Goal: Transaction & Acquisition: Register for event/course

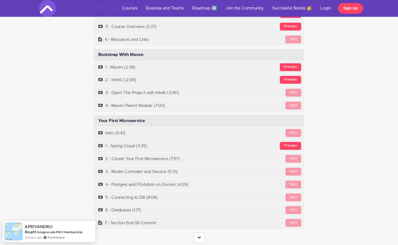
scroll to position [1627, 0]
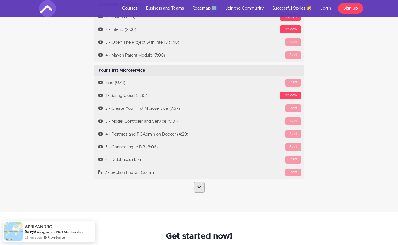
click at [198, 185] on icon at bounding box center [199, 187] width 4 height 4
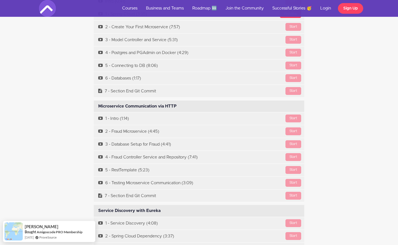
scroll to position [1709, 4]
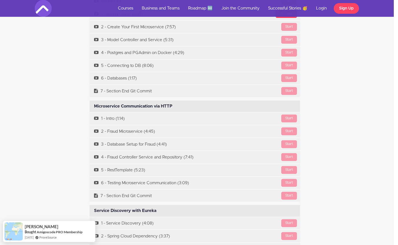
drag, startPoint x: 396, startPoint y: 68, endPoint x: 395, endPoint y: 79, distance: 11.3
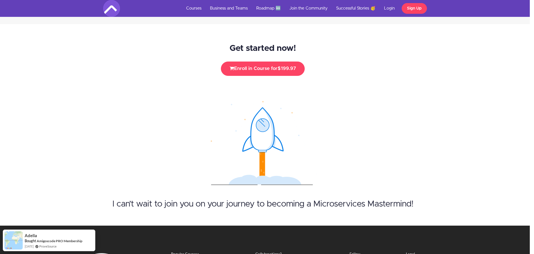
scroll to position [6654, 4]
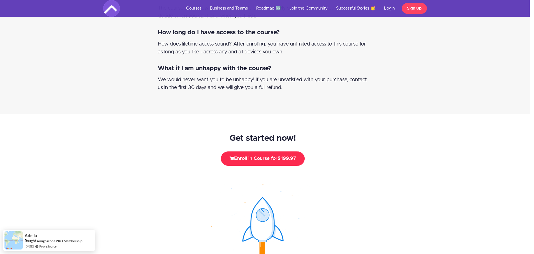
click at [268, 151] on button "Enroll in Course for $199.97" at bounding box center [263, 158] width 84 height 14
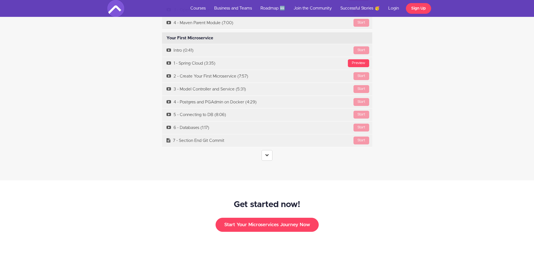
scroll to position [1808, 0]
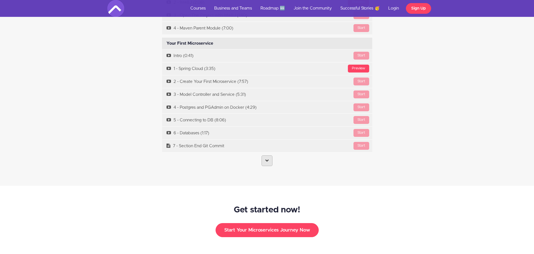
click at [269, 155] on link at bounding box center [267, 160] width 11 height 11
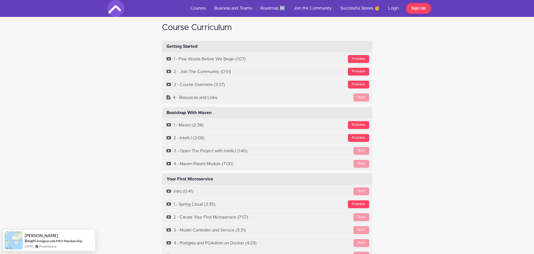
scroll to position [1583, 0]
